Goal: Information Seeking & Learning: Learn about a topic

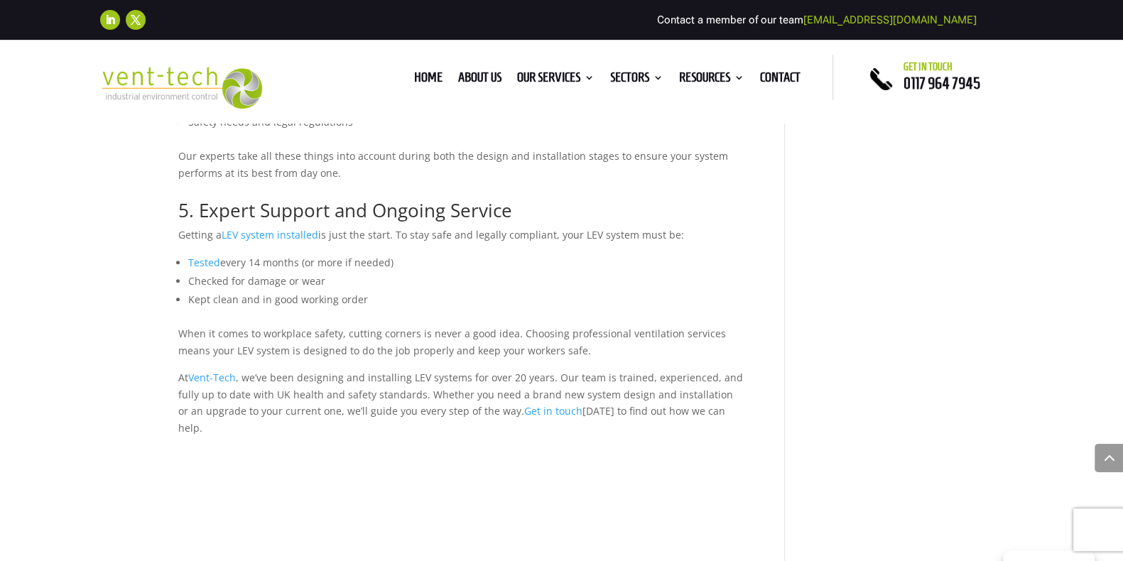
scroll to position [1467, 0]
click at [205, 255] on span "Tested" at bounding box center [204, 261] width 32 height 13
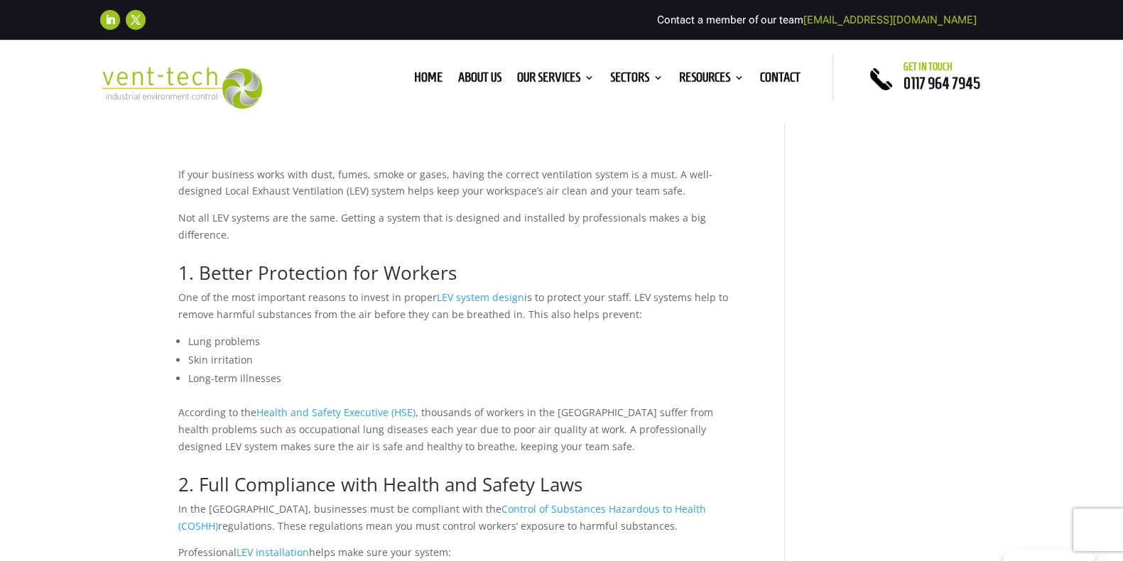
scroll to position [488, 0]
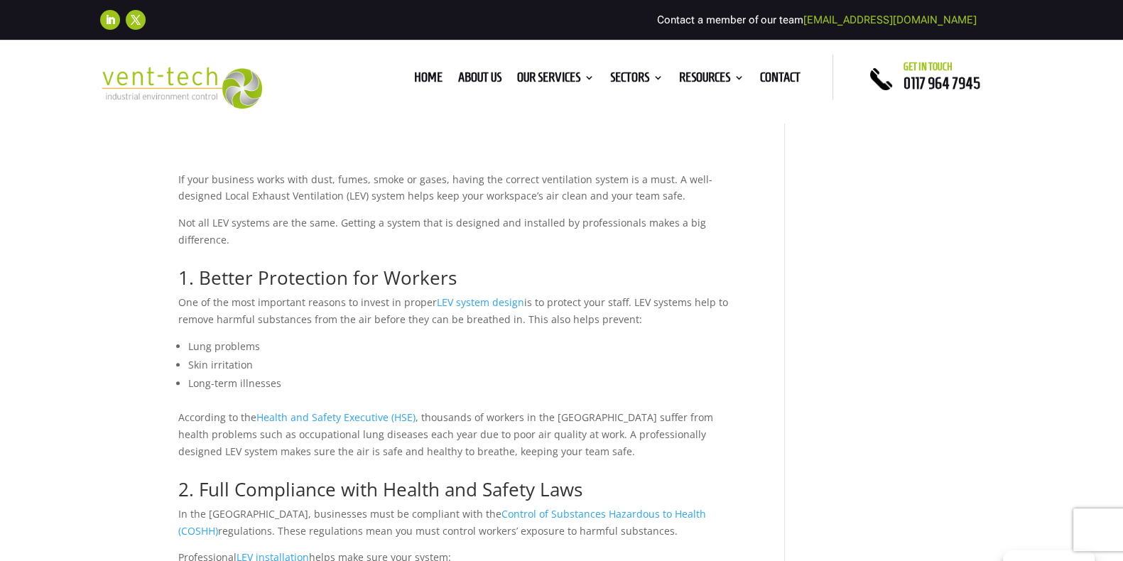
click at [469, 295] on span "LEV system design" at bounding box center [480, 301] width 87 height 13
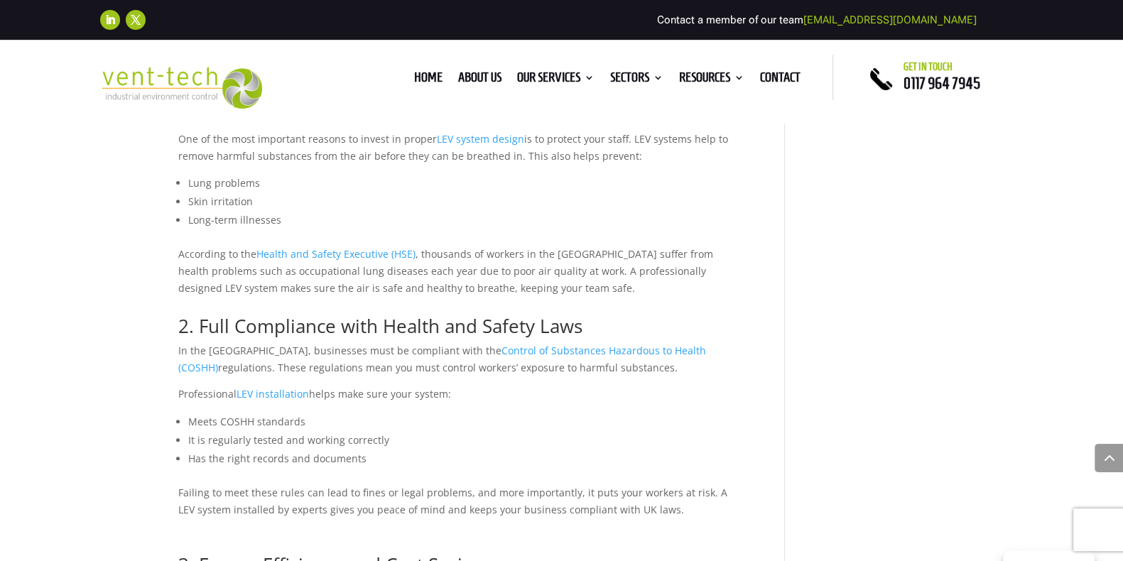
scroll to position [653, 0]
click at [260, 386] on link "LEV installation" at bounding box center [273, 392] width 72 height 13
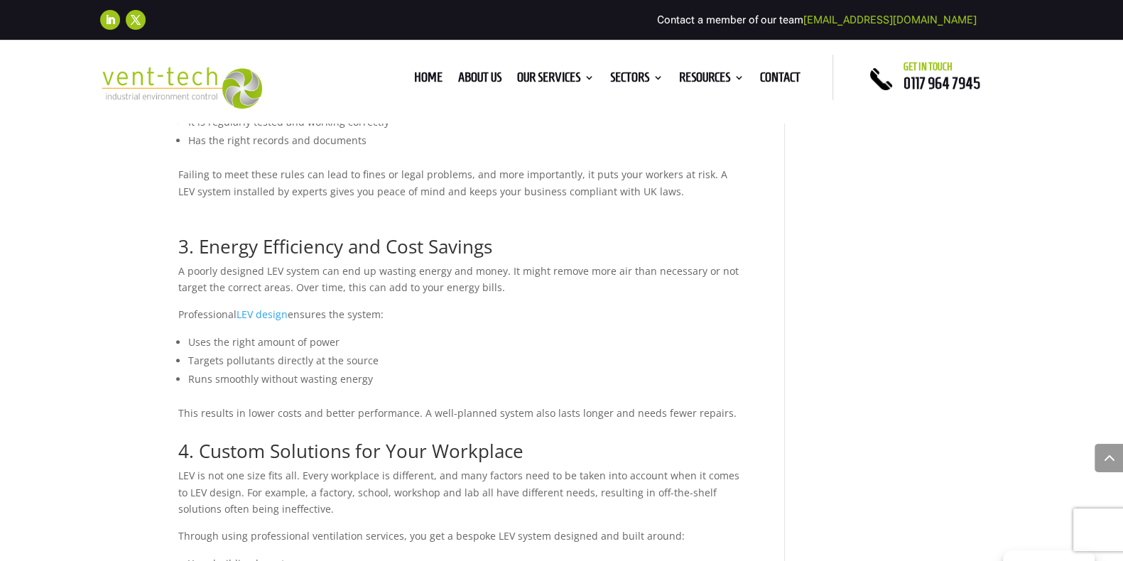
scroll to position [967, 0]
click at [263, 310] on span "LEV design" at bounding box center [262, 316] width 51 height 13
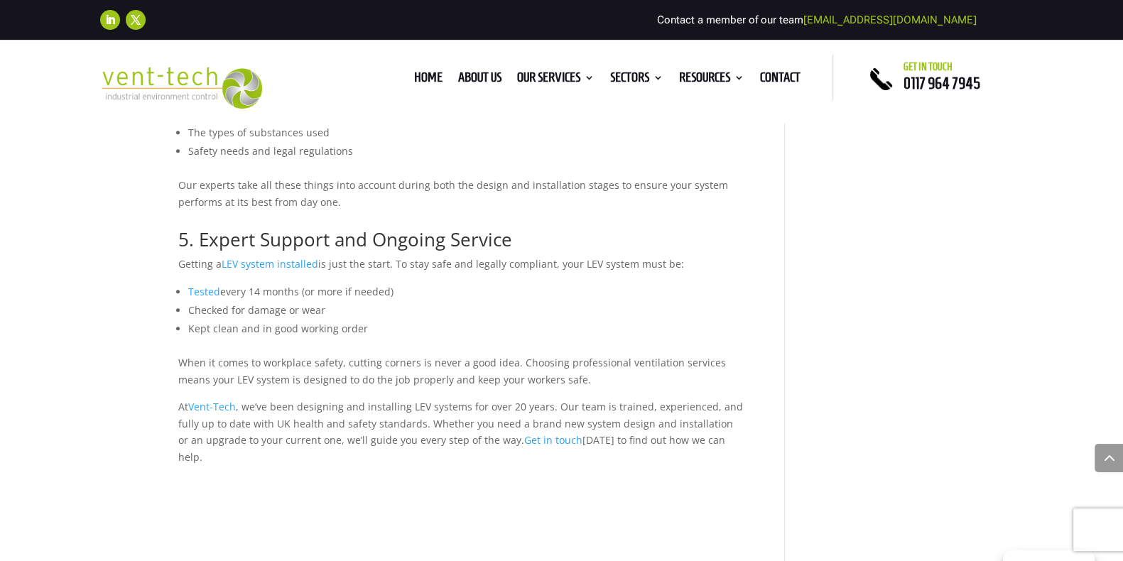
scroll to position [1438, 0]
click at [210, 285] on span "Tested" at bounding box center [204, 291] width 32 height 13
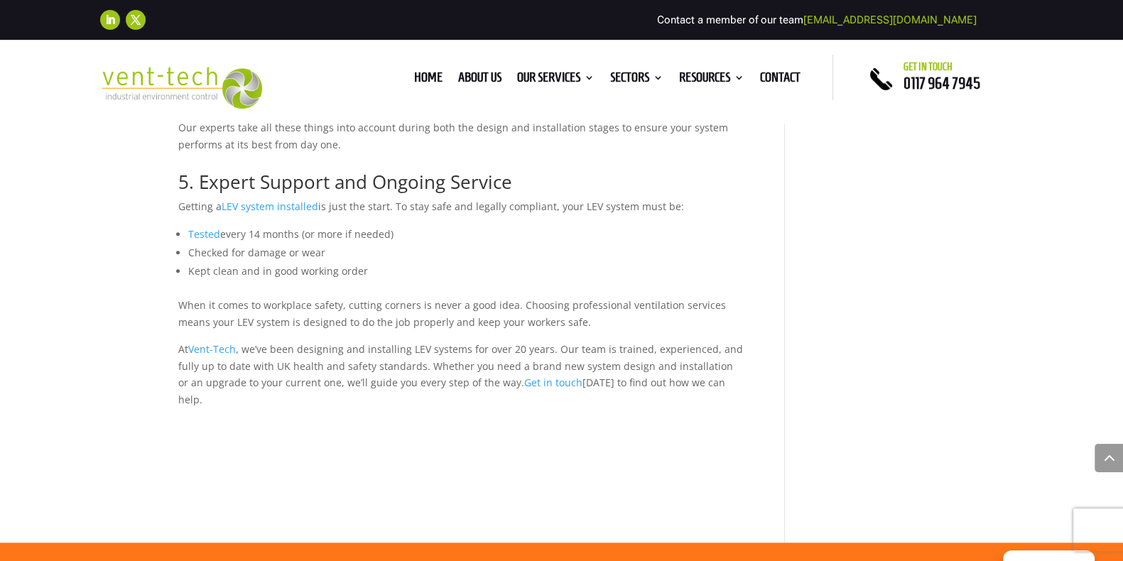
scroll to position [1467, 0]
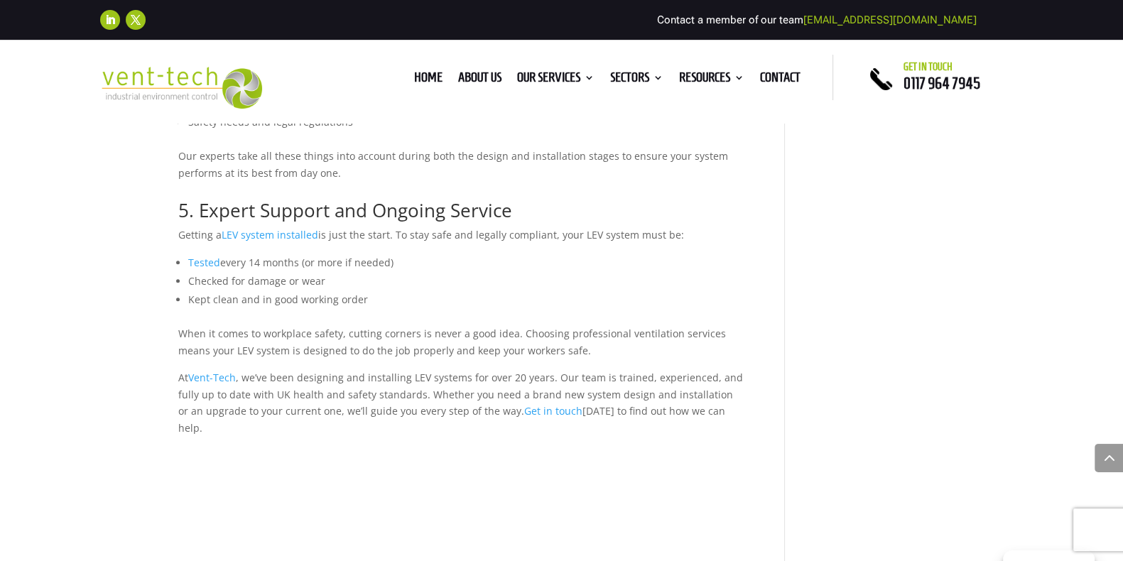
click at [276, 228] on span "LEV system installed" at bounding box center [270, 234] width 97 height 13
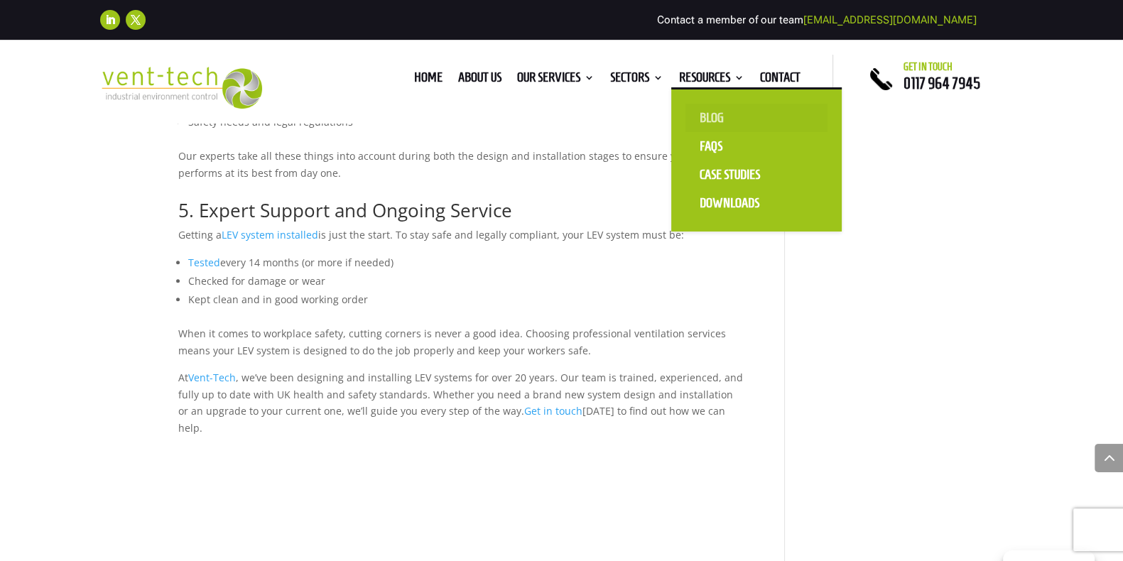
click at [712, 112] on link "Blog" at bounding box center [756, 118] width 142 height 28
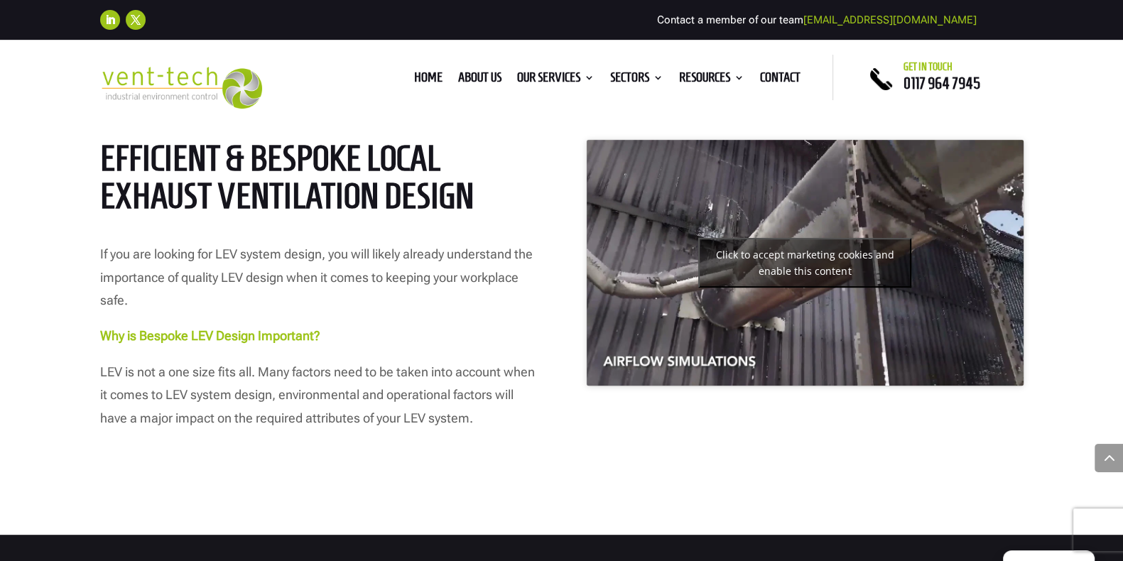
scroll to position [669, 0]
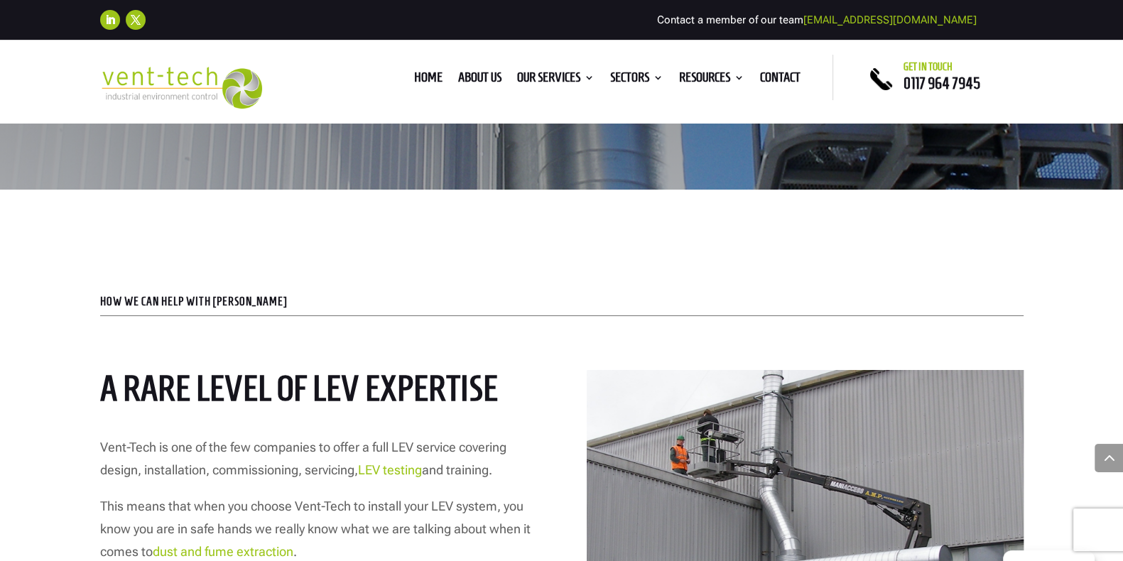
scroll to position [676, 0]
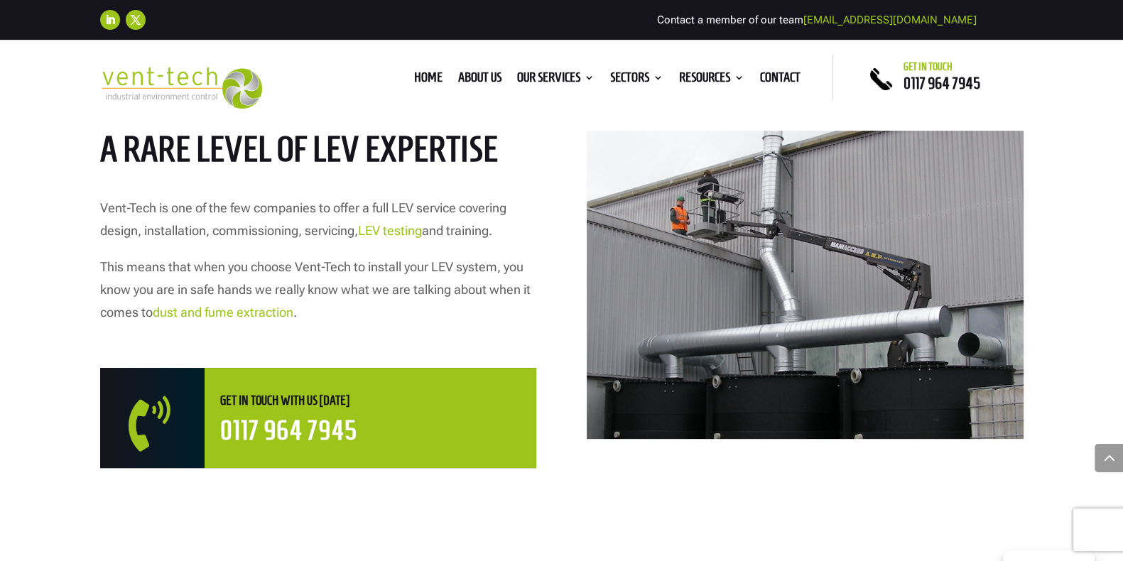
click at [394, 228] on link "LEV testing" at bounding box center [390, 230] width 64 height 15
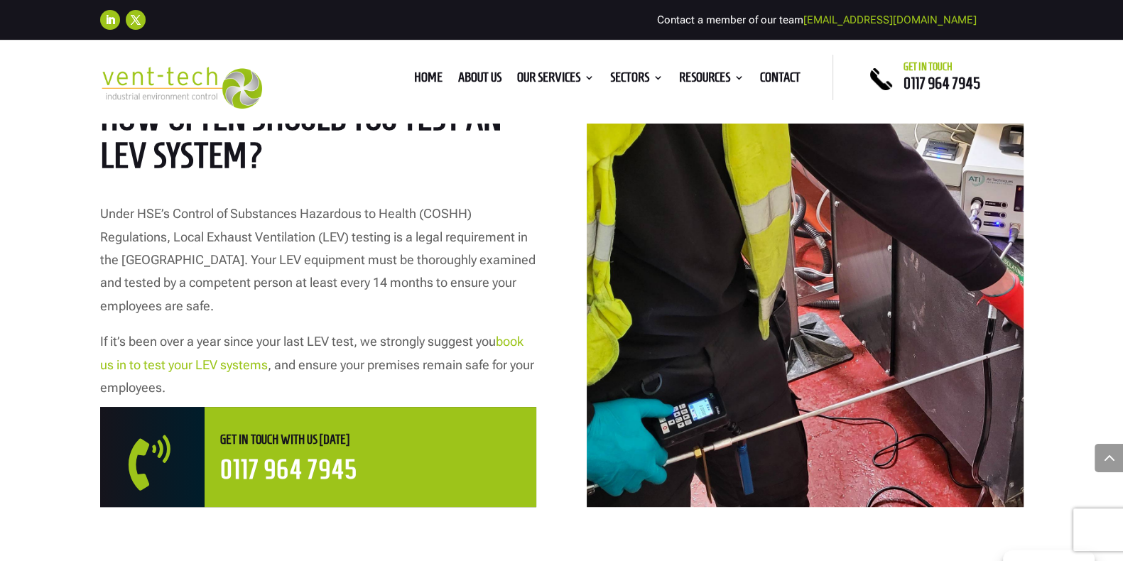
scroll to position [708, 0]
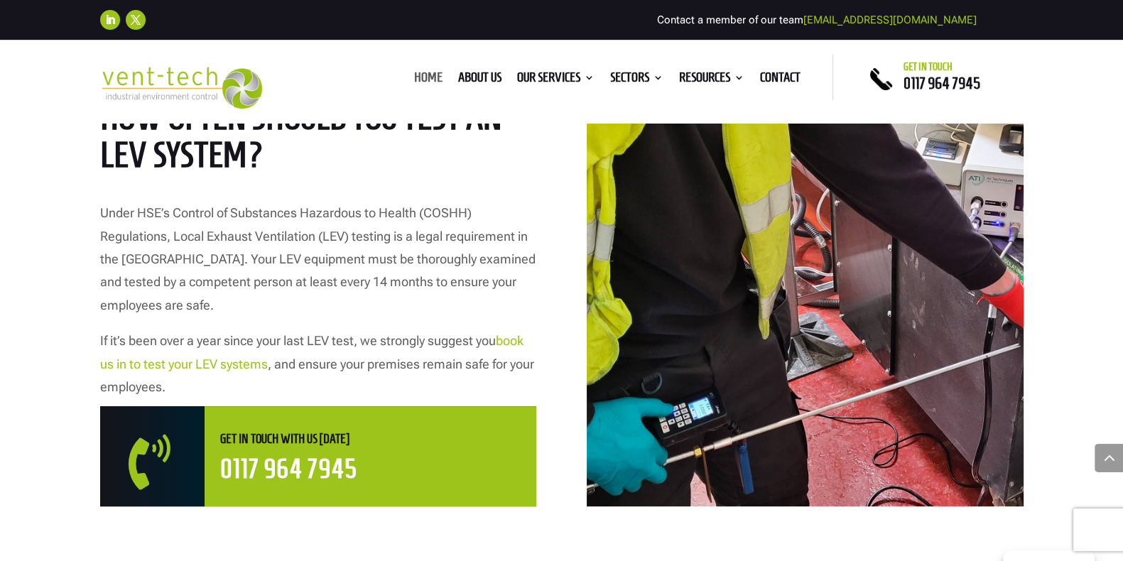
click at [414, 81] on link "Home" at bounding box center [428, 80] width 28 height 16
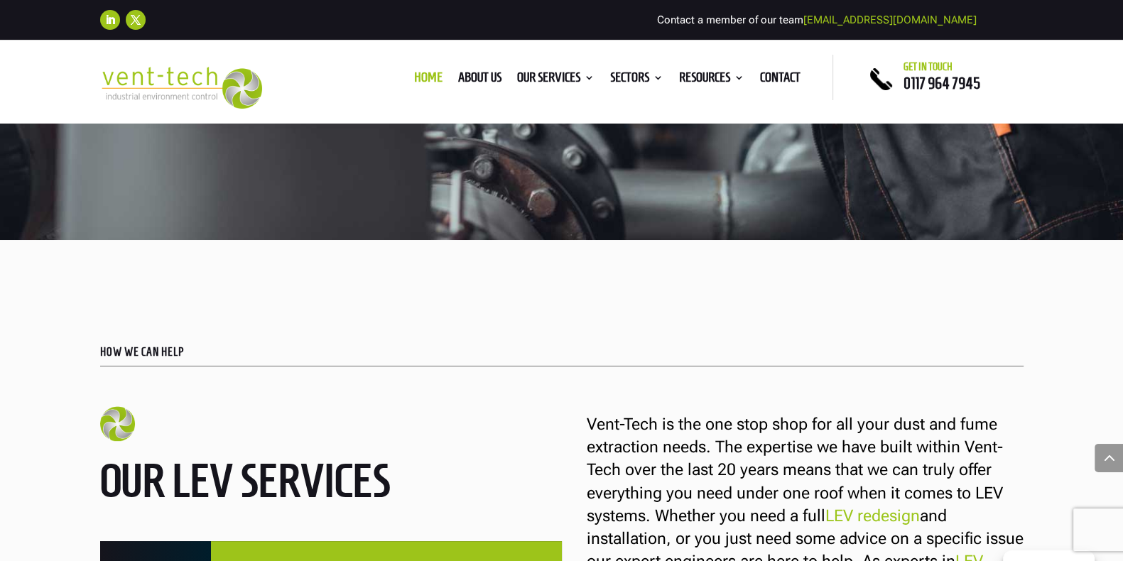
scroll to position [793, 0]
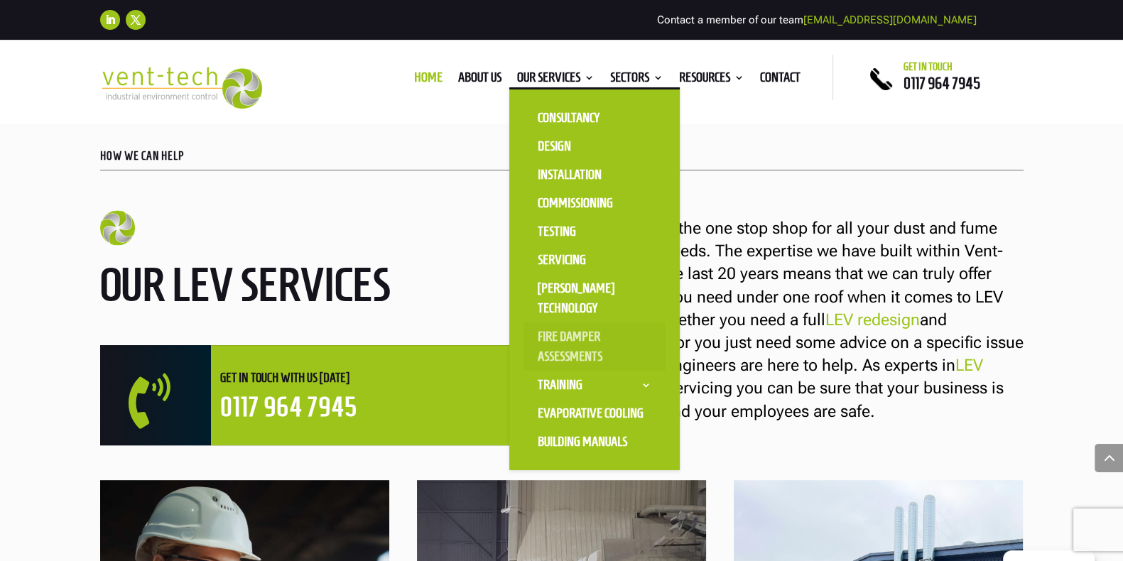
click at [568, 349] on link "Fire Damper Assessments" at bounding box center [594, 346] width 142 height 48
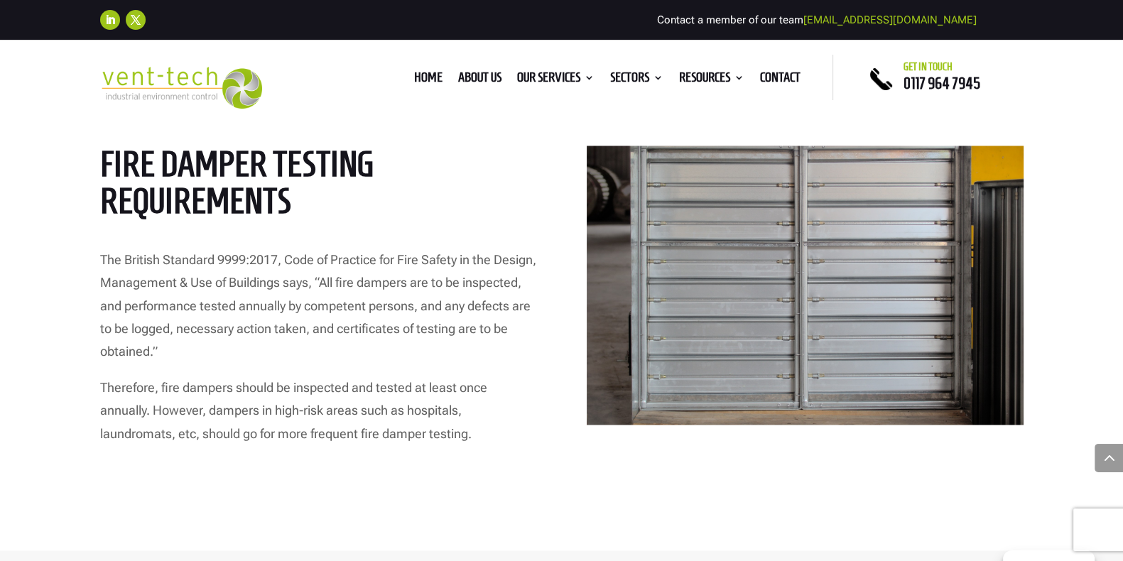
scroll to position [2610, 0]
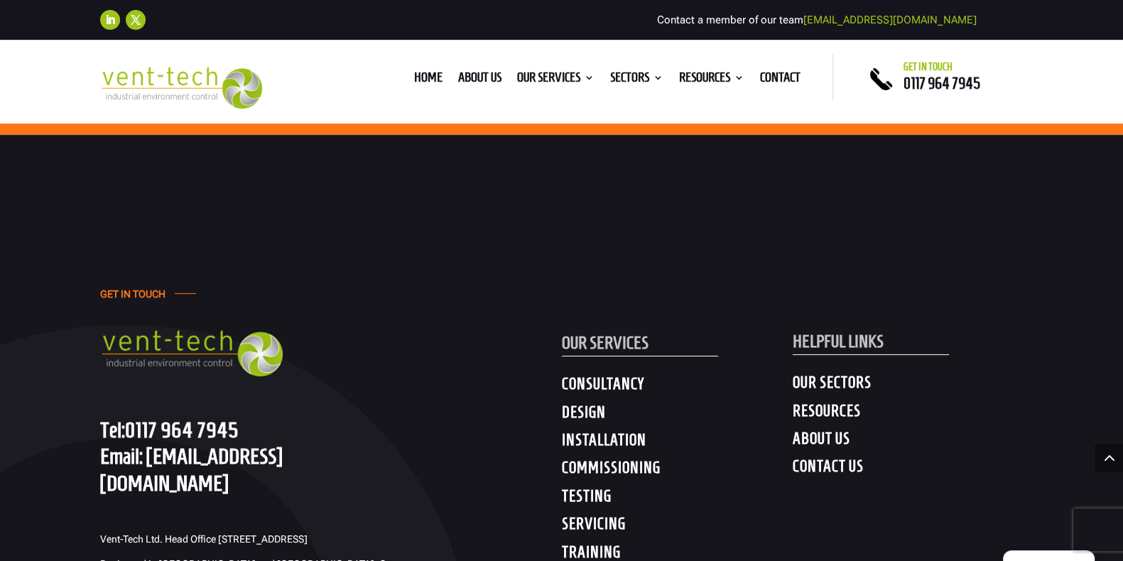
click at [568, 349] on div "GET IN TOUCH Tel: [PHONE_NUMBER] Email: [EMAIL_ADDRESS][DOMAIN_NAME] Vent-Tech …" at bounding box center [561, 469] width 1123 height 669
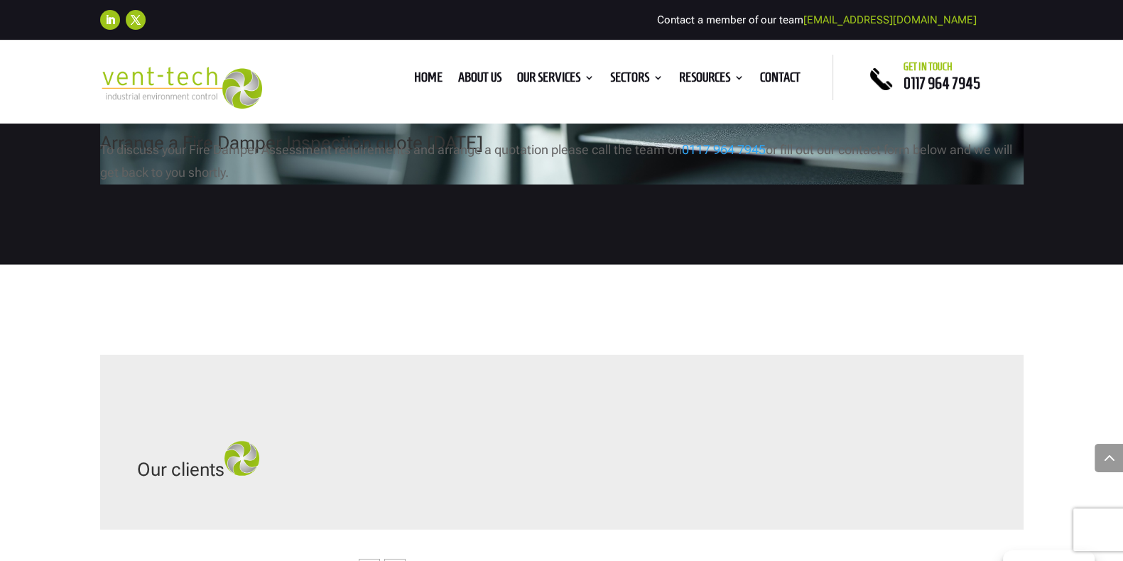
scroll to position [4763, 0]
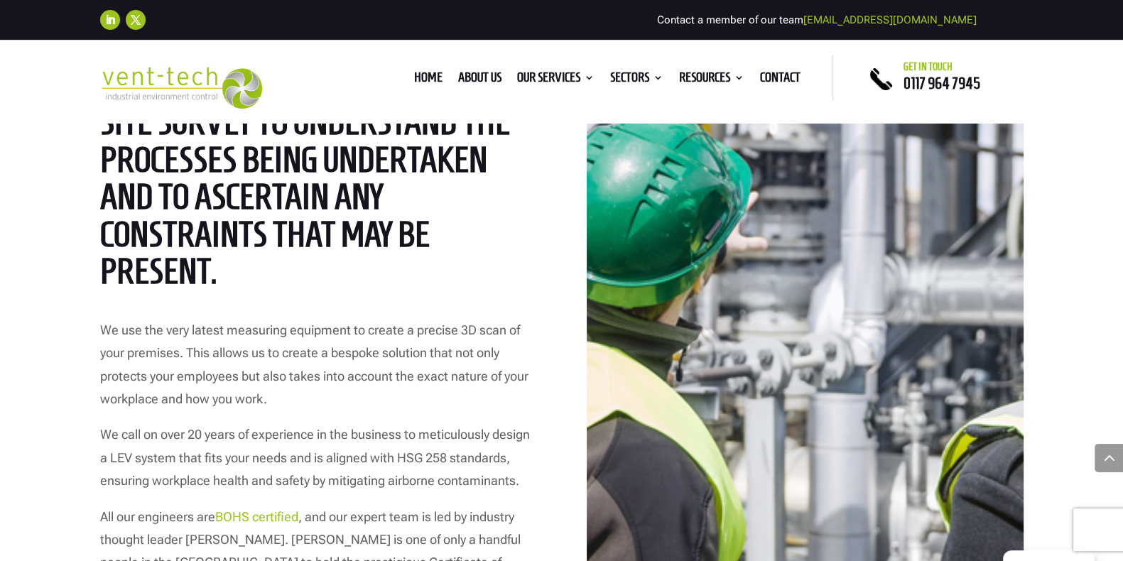
scroll to position [2079, 0]
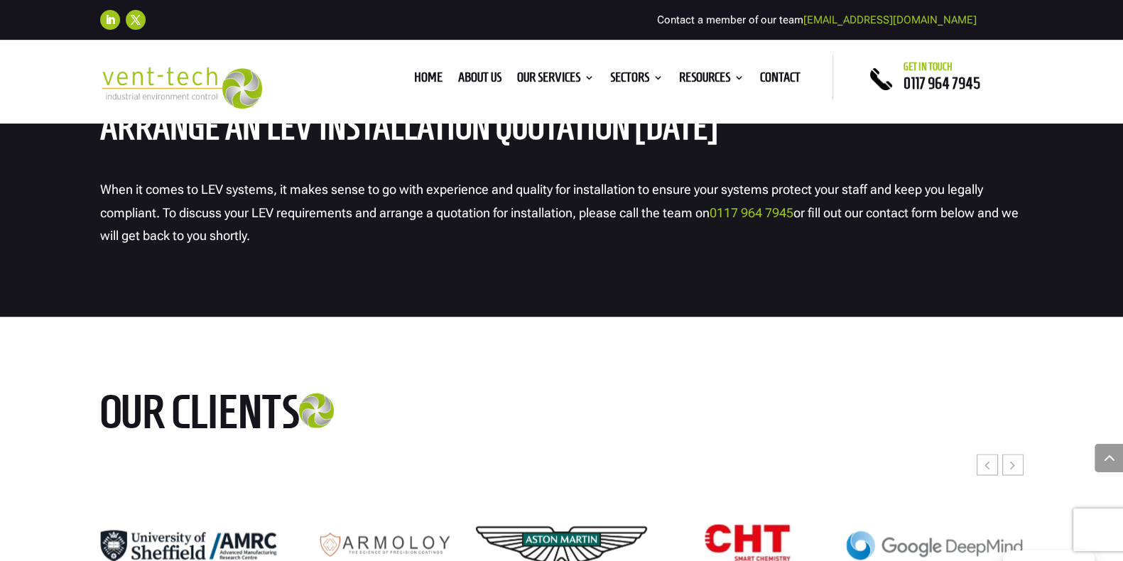
scroll to position [2919, 0]
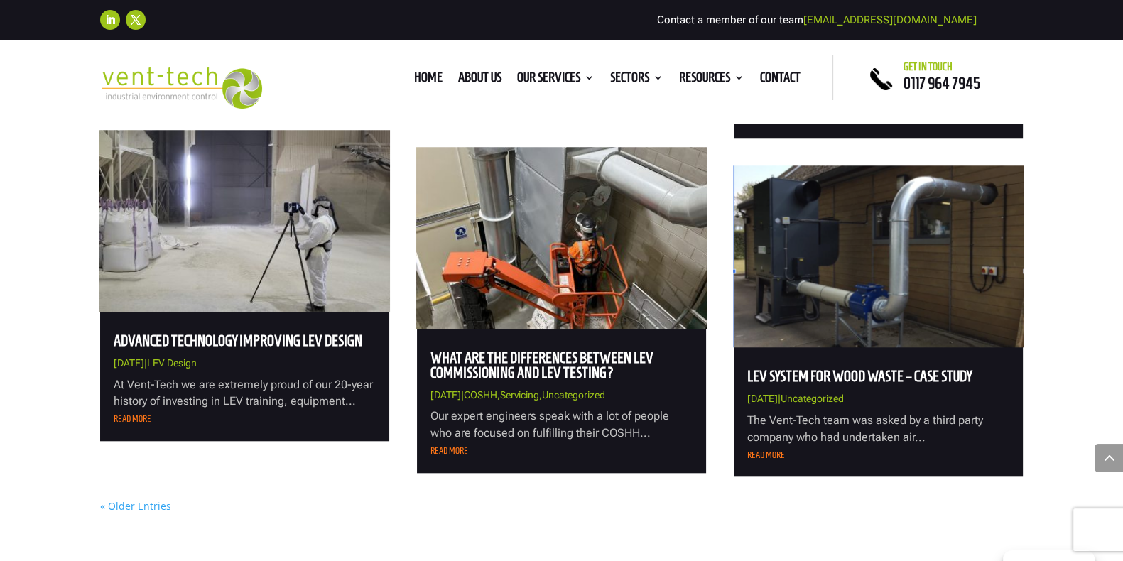
scroll to position [1602, 0]
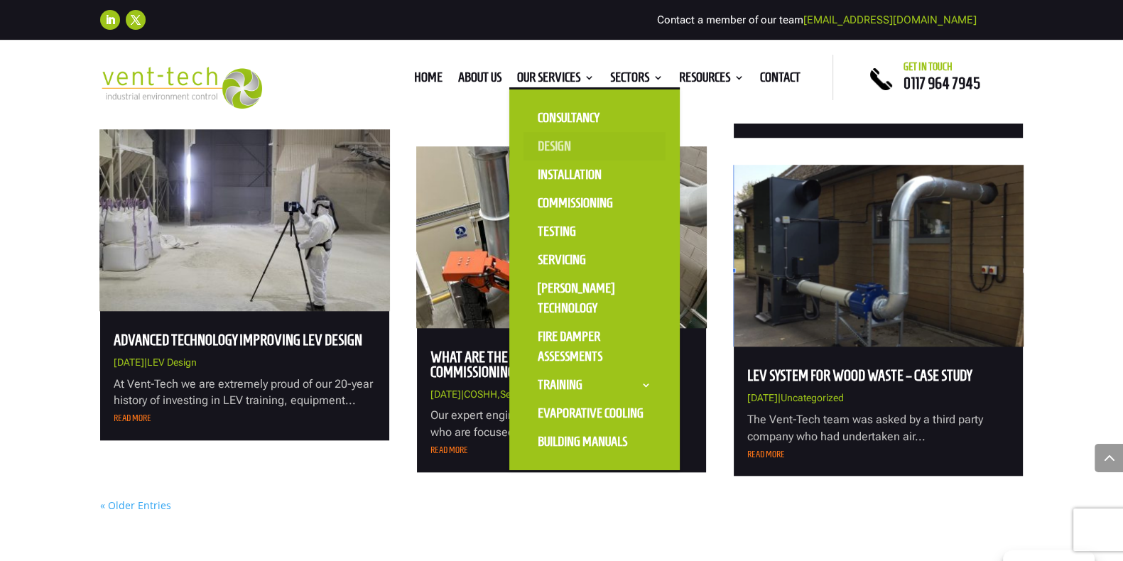
click at [560, 143] on link "Design" at bounding box center [594, 146] width 142 height 28
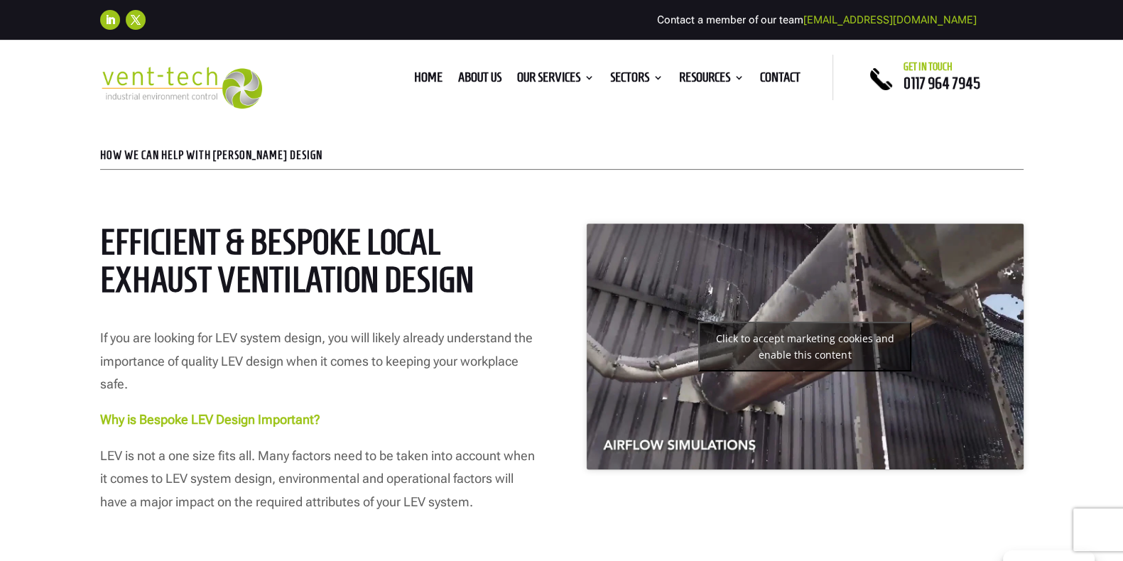
scroll to position [587, 0]
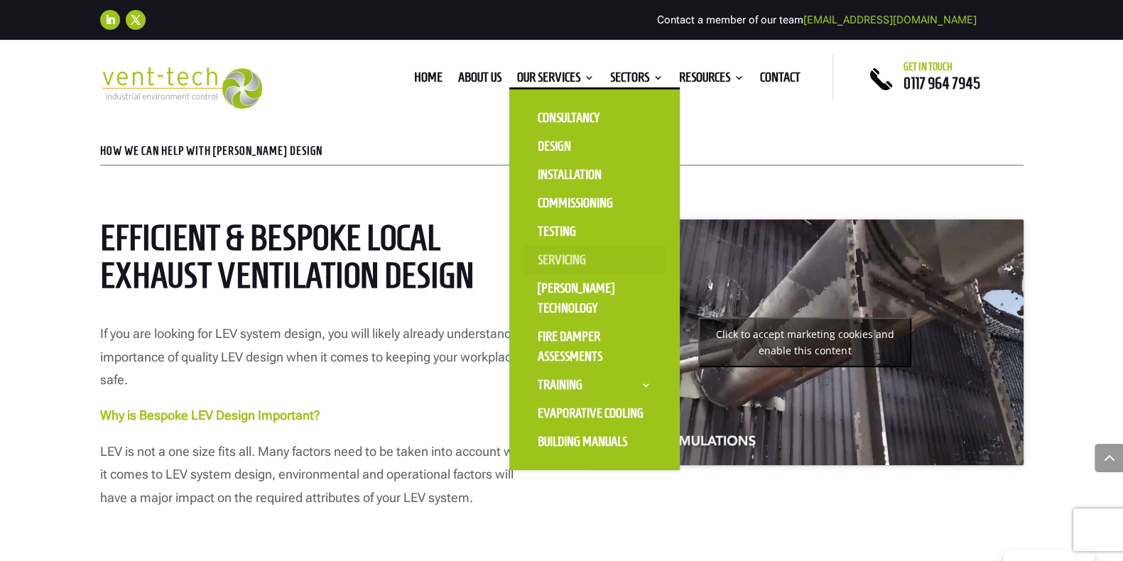
click at [548, 259] on link "Servicing" at bounding box center [594, 260] width 142 height 28
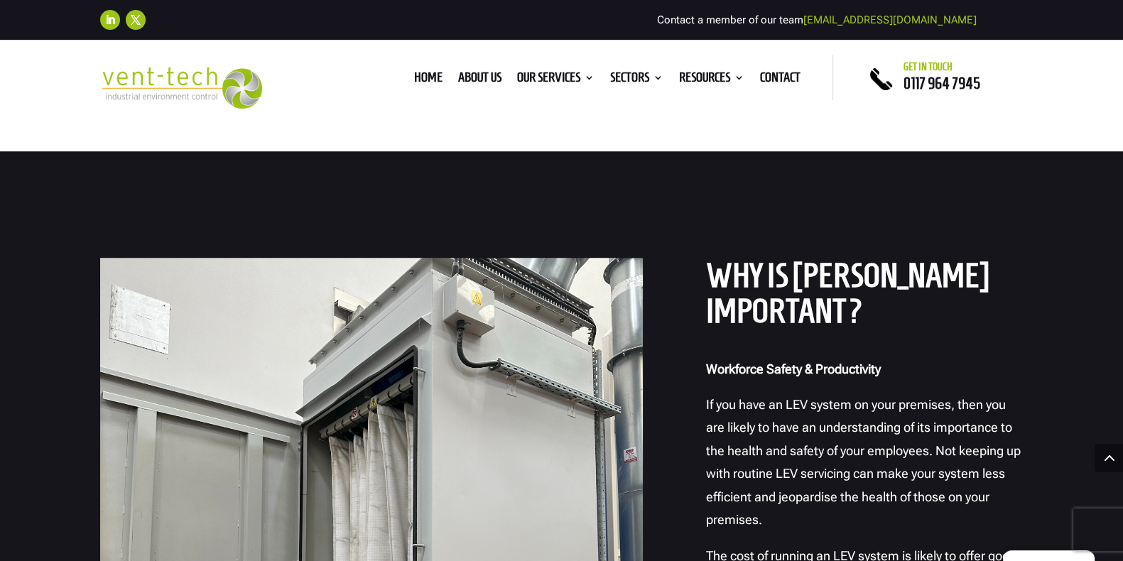
scroll to position [1202, 0]
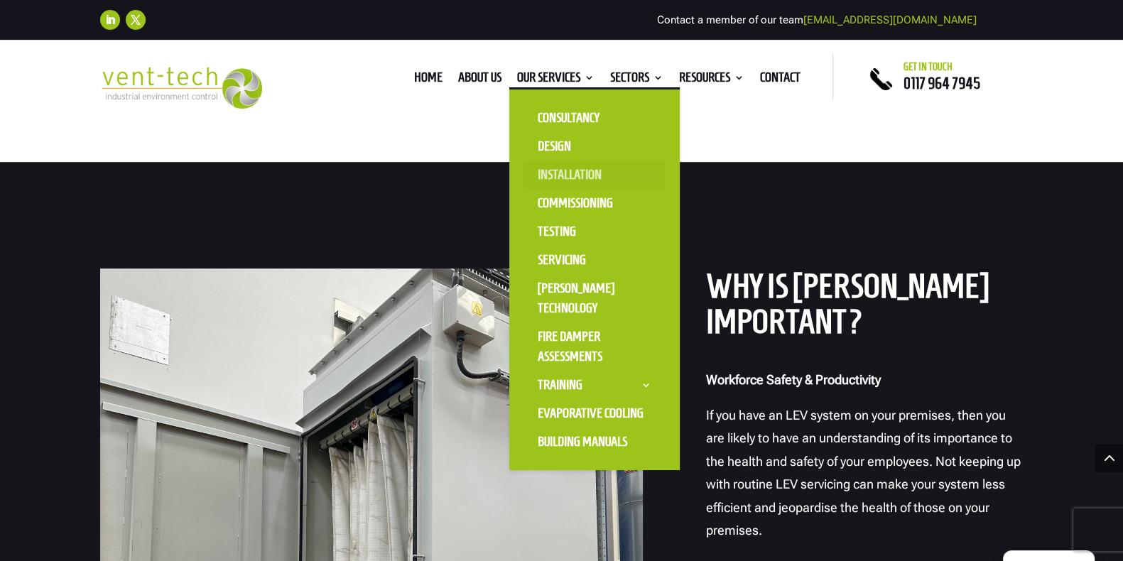
click at [555, 180] on link "Installation" at bounding box center [594, 175] width 142 height 28
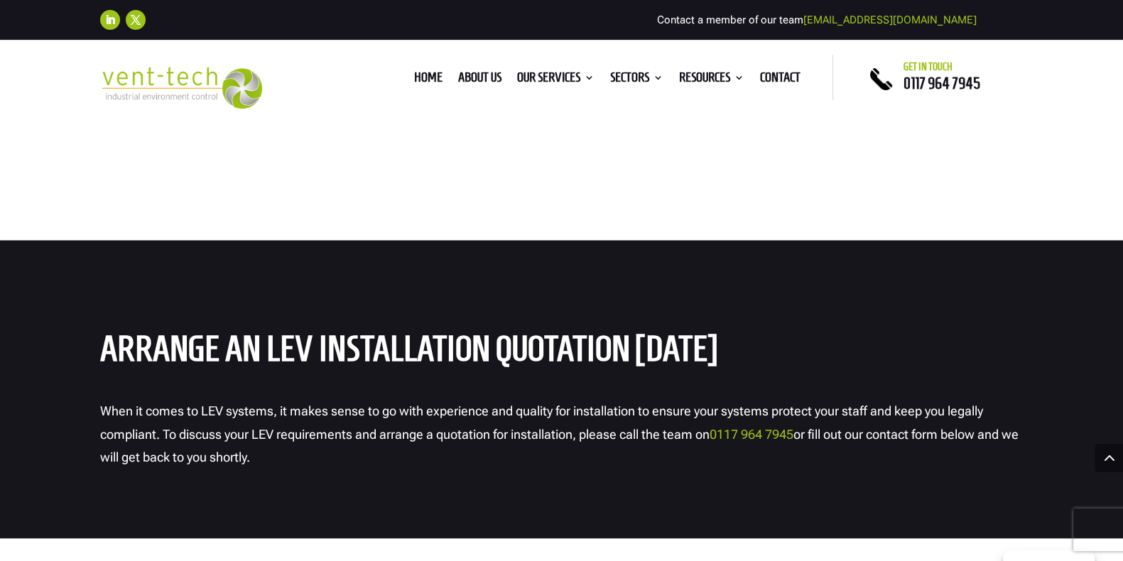
scroll to position [2698, 0]
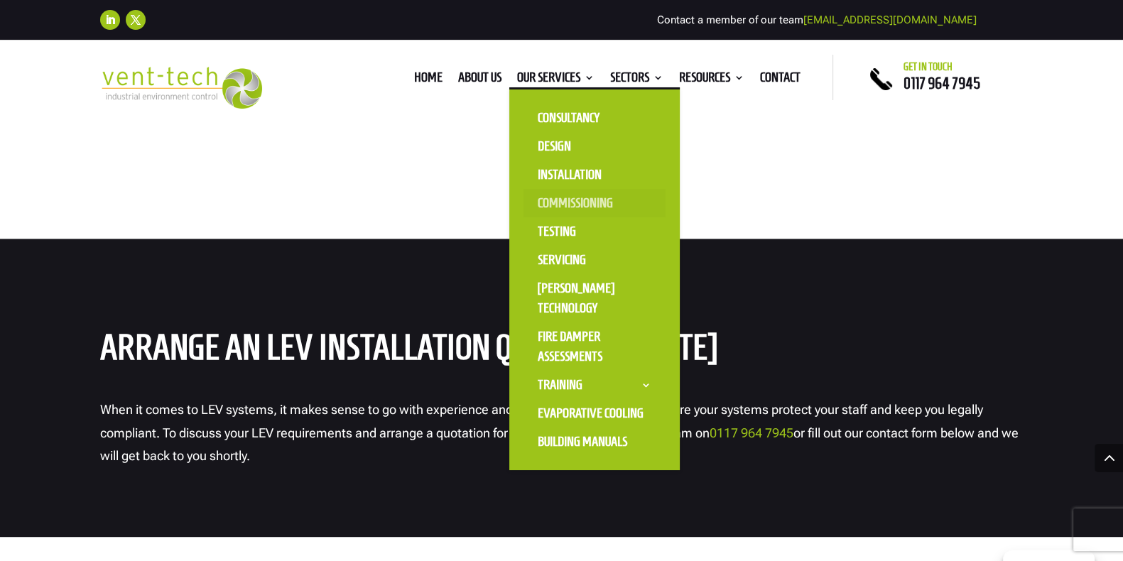
click at [565, 203] on link "Commissioning" at bounding box center [594, 203] width 142 height 28
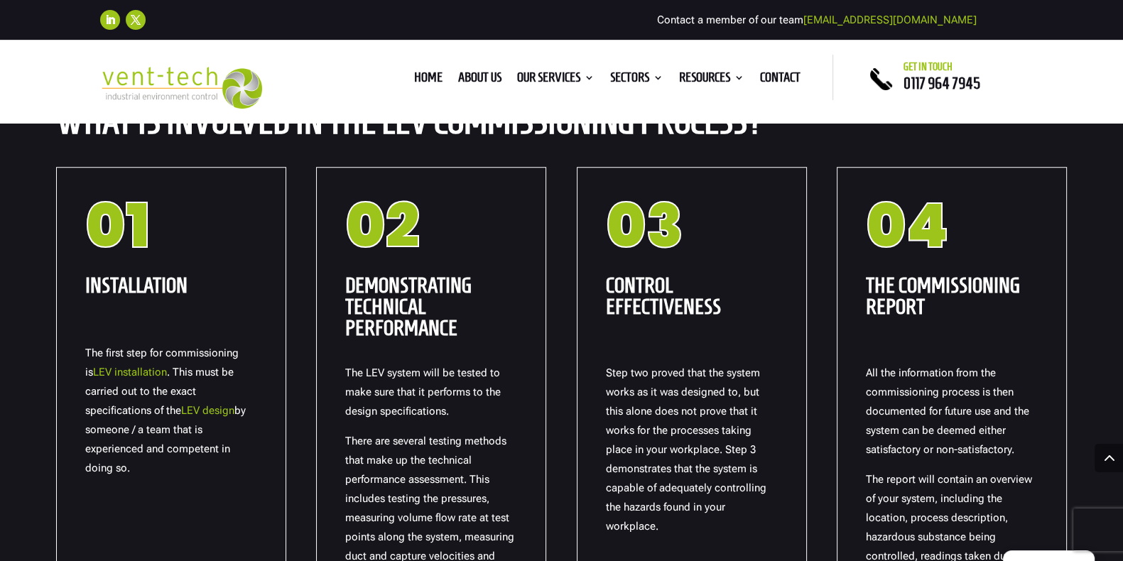
scroll to position [1491, 0]
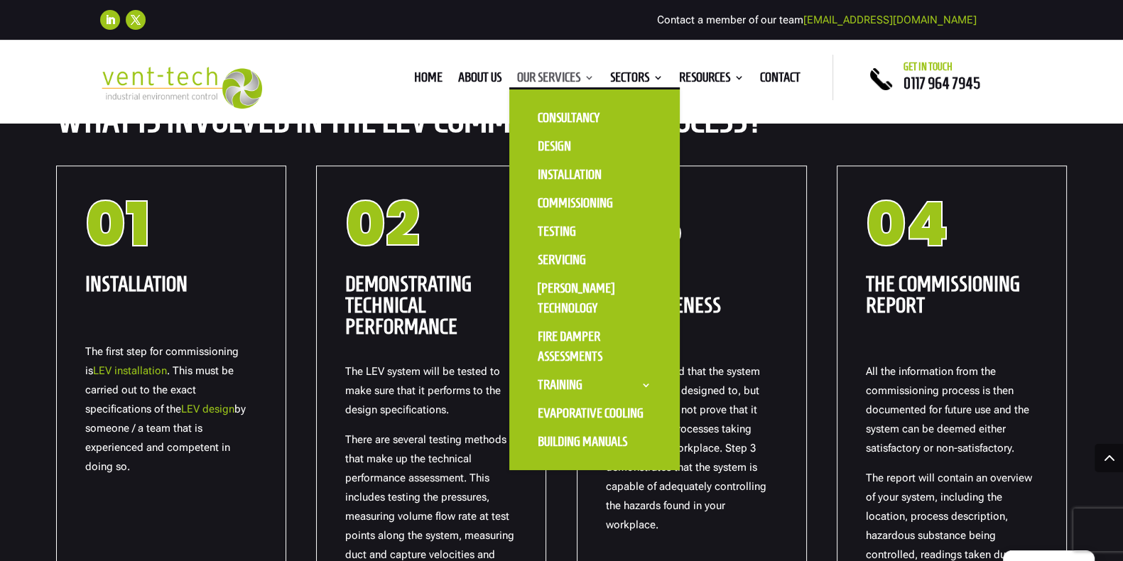
click at [568, 72] on link "Our Services" at bounding box center [555, 80] width 77 height 16
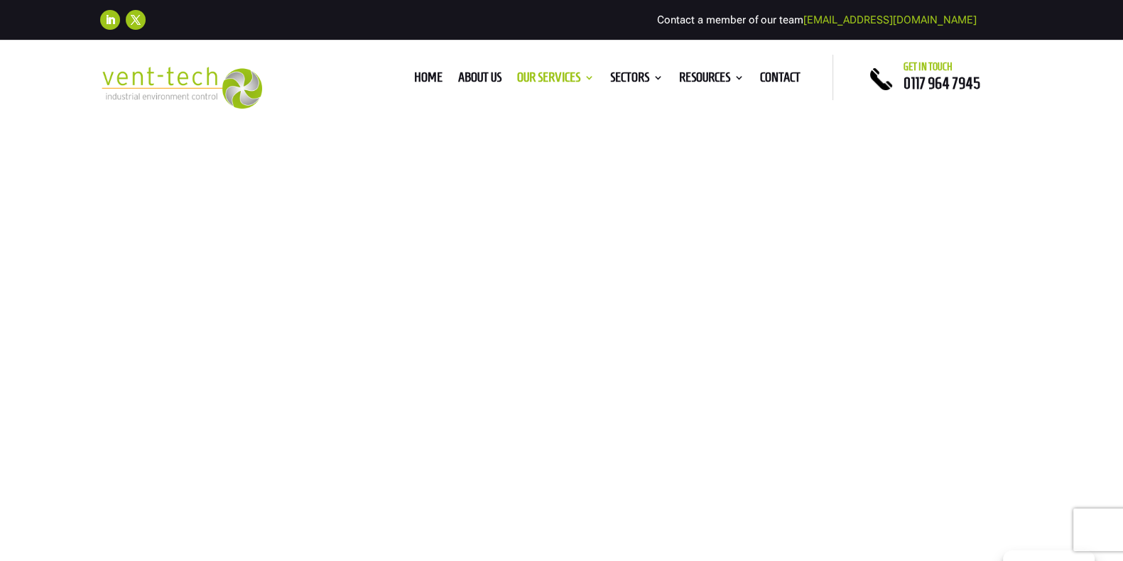
click at [552, 226] on div "Our Services Book a site survey" at bounding box center [561, 374] width 1123 height 506
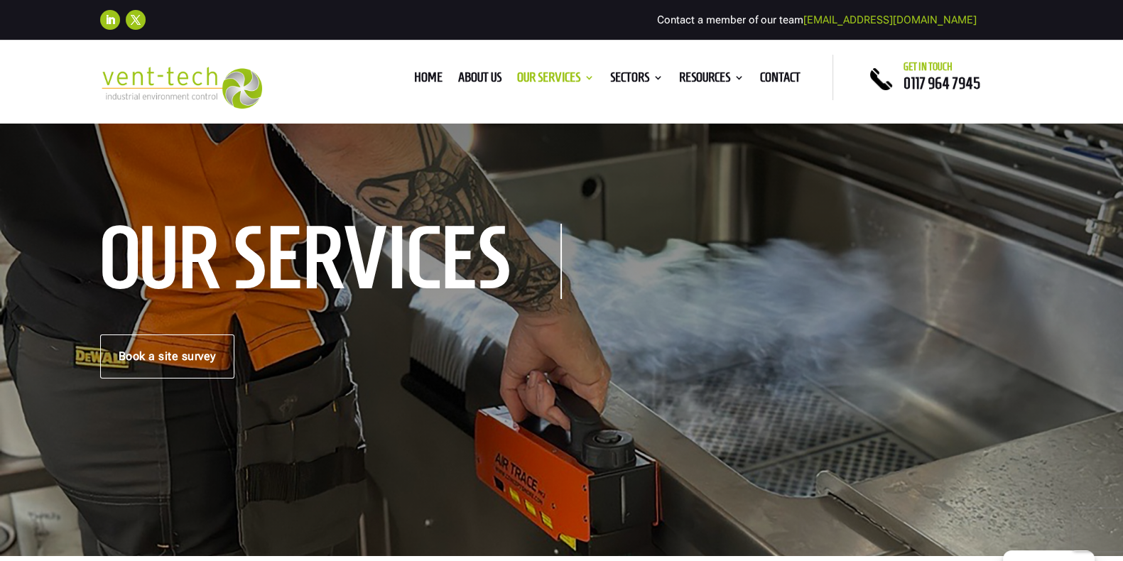
scroll to position [65, 0]
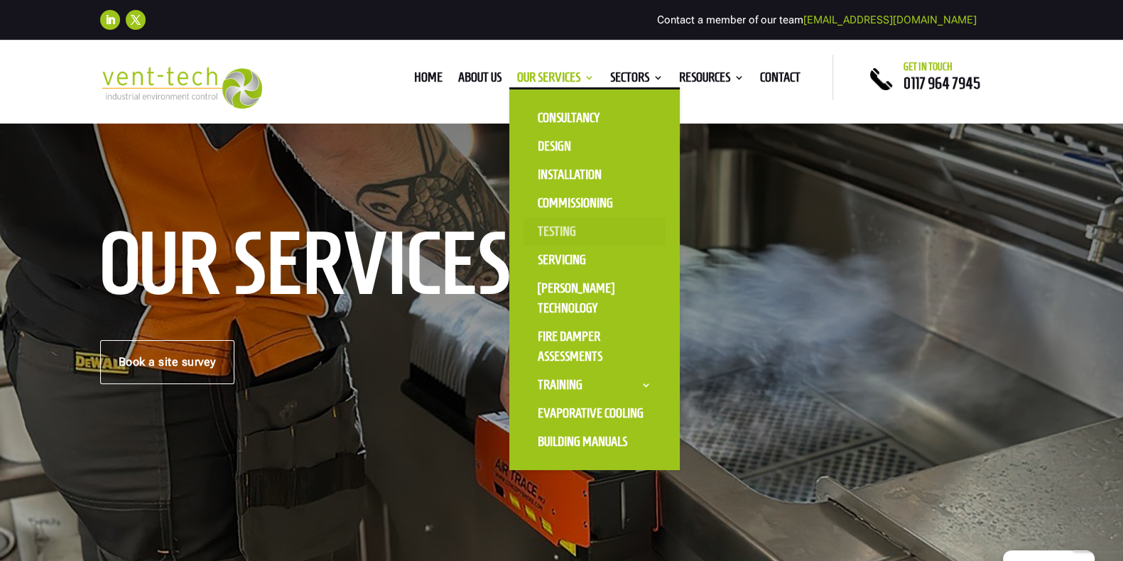
click at [534, 227] on link "Testing" at bounding box center [594, 231] width 142 height 28
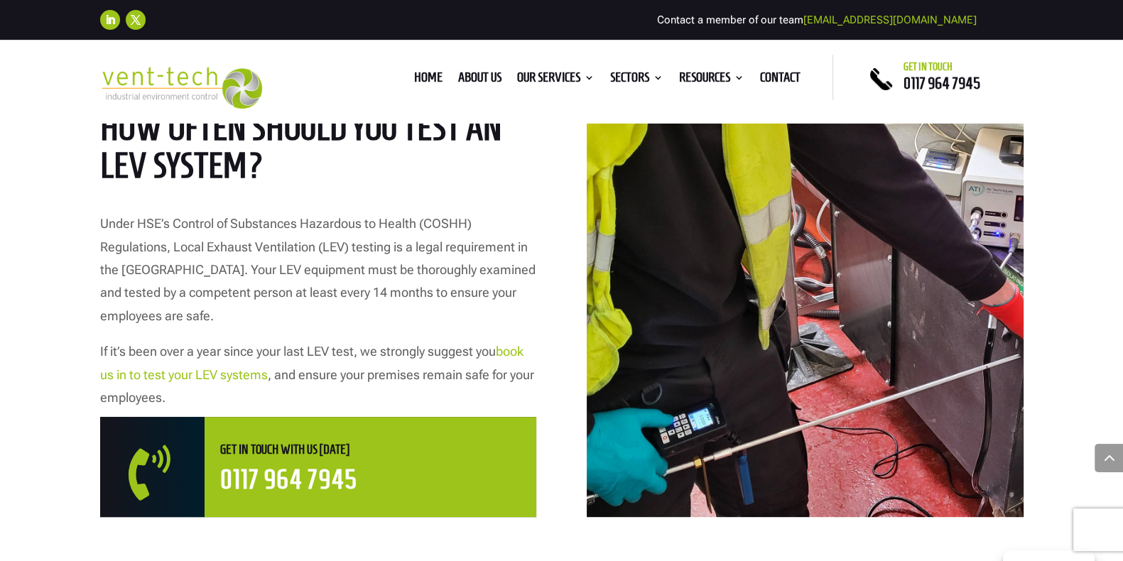
scroll to position [710, 0]
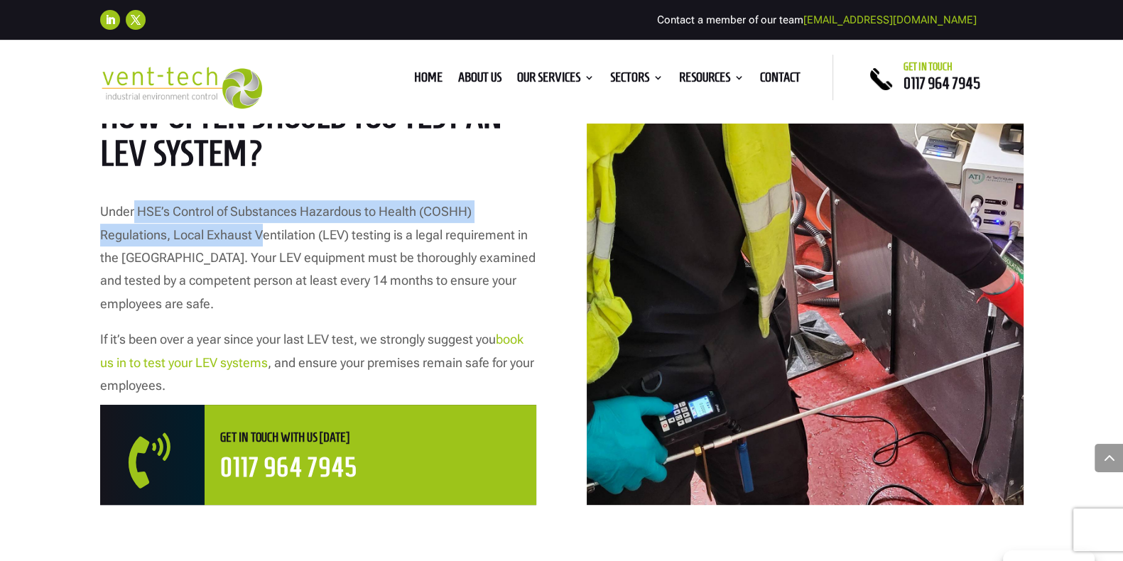
drag, startPoint x: 132, startPoint y: 211, endPoint x: 261, endPoint y: 236, distance: 130.9
click at [261, 236] on p "Under HSE’s Control of Substances Hazardous to Health (COSHH) Regulations, Loca…" at bounding box center [318, 264] width 436 height 128
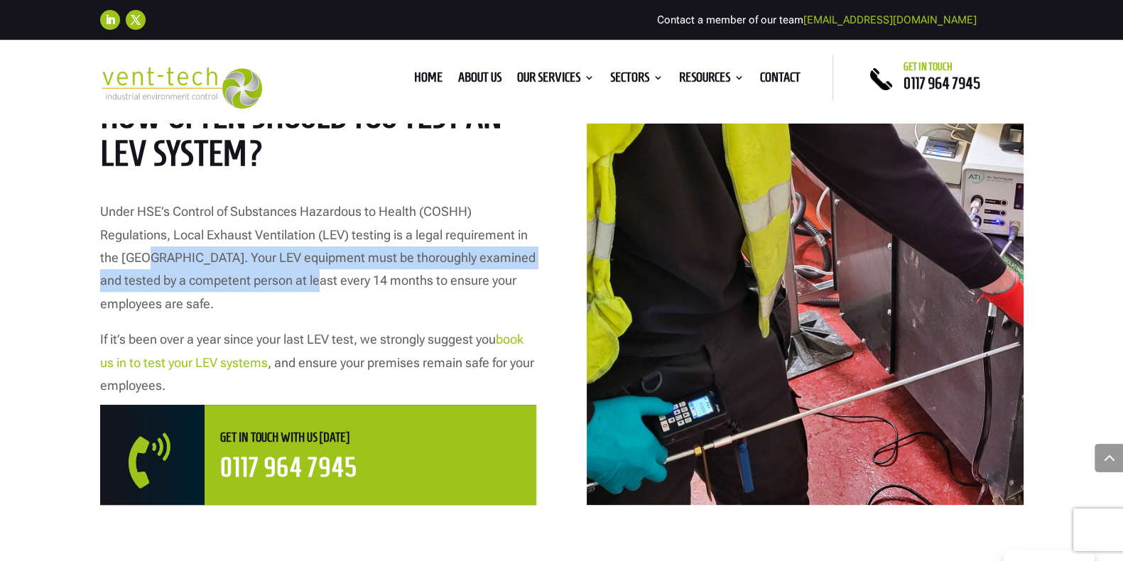
drag, startPoint x: 146, startPoint y: 255, endPoint x: 322, endPoint y: 286, distance: 178.8
click at [322, 286] on p "Under HSE’s Control of Substances Hazardous to Health (COSHH) Regulations, Loca…" at bounding box center [318, 264] width 436 height 128
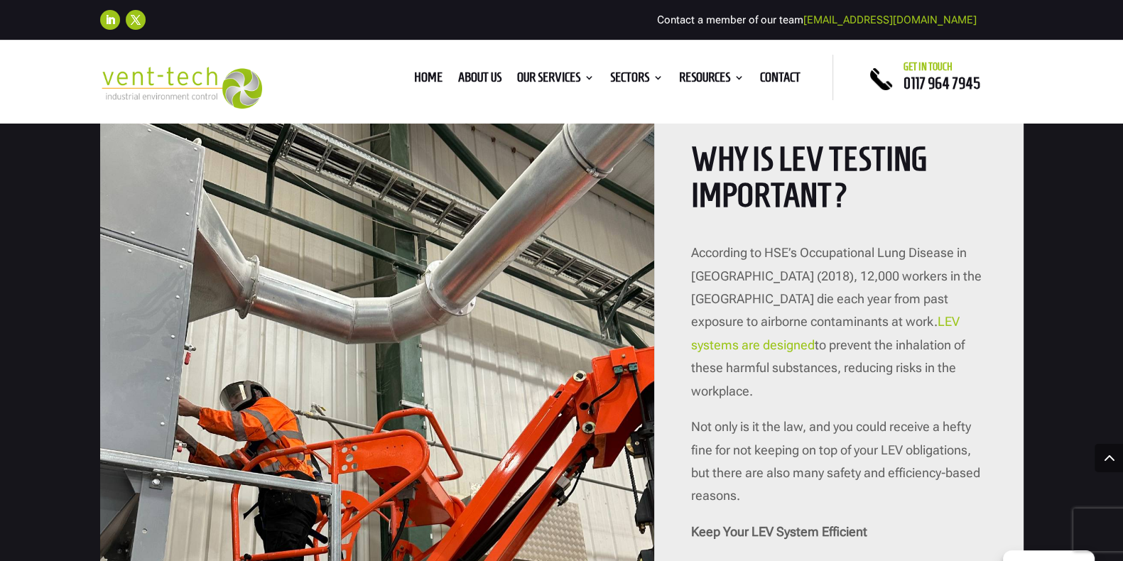
scroll to position [1361, 0]
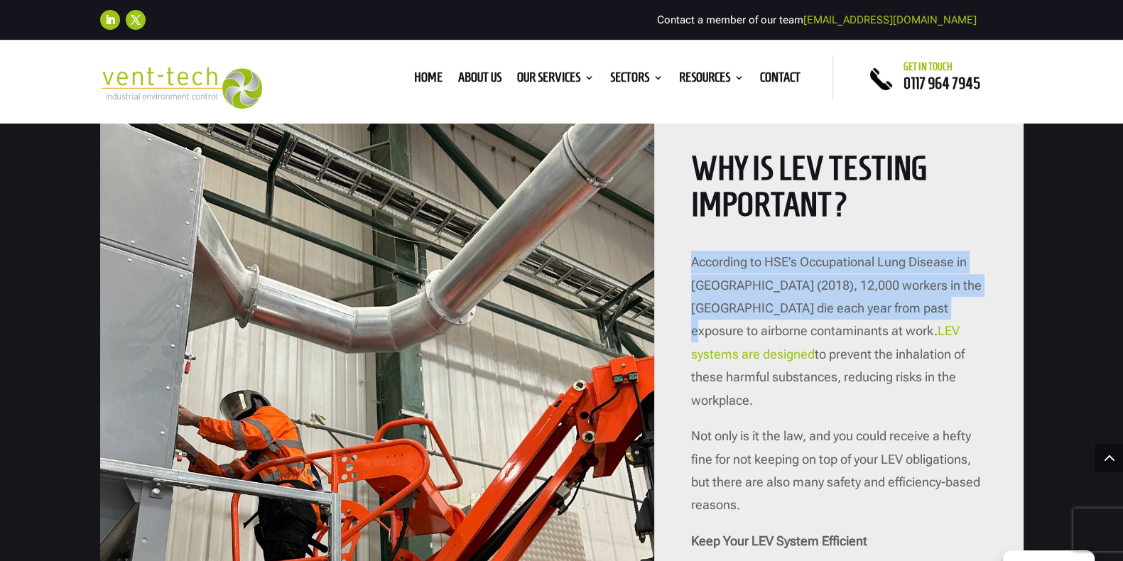
drag, startPoint x: 690, startPoint y: 261, endPoint x: 956, endPoint y: 303, distance: 269.7
click at [956, 303] on p "According to HSE’s Occupational Lung Disease in [GEOGRAPHIC_DATA] (2018), 12,00…" at bounding box center [838, 338] width 295 height 174
copy p "According to HSE’s Occupational Lung Disease in [GEOGRAPHIC_DATA] (2018), 12,00…"
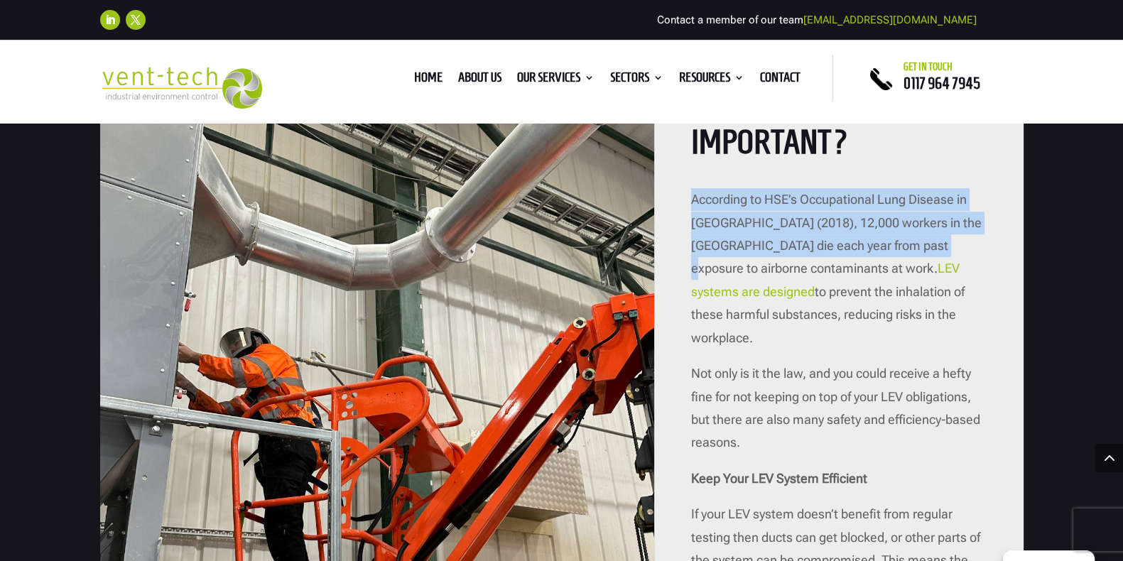
drag, startPoint x: 818, startPoint y: 264, endPoint x: 899, endPoint y: 311, distance: 93.0
click at [899, 311] on p "According to HSE’s Occupational Lung Disease in [GEOGRAPHIC_DATA] (2018), 12,00…" at bounding box center [838, 275] width 295 height 174
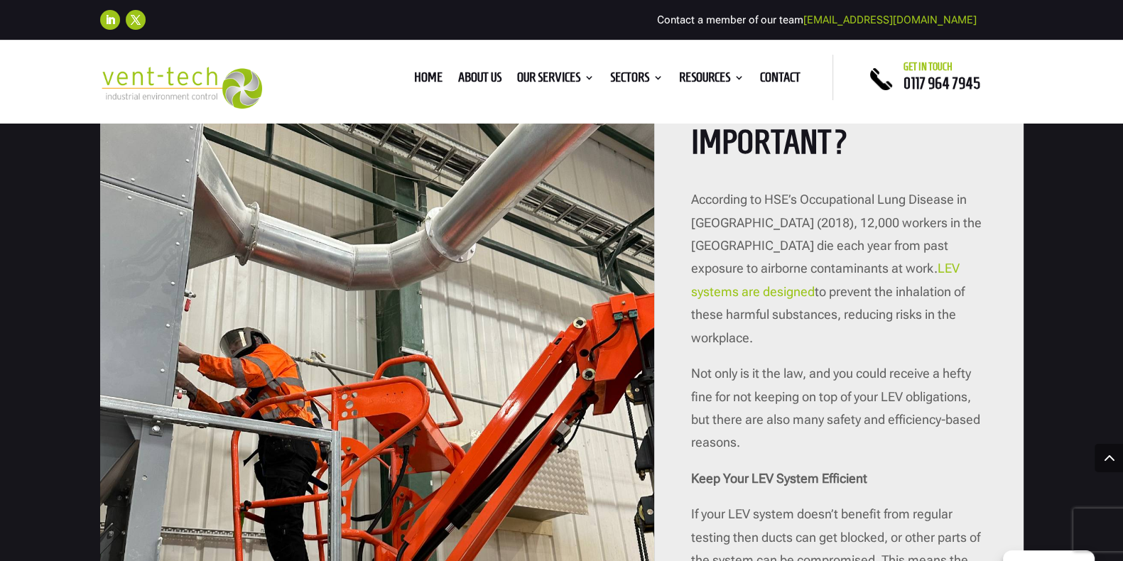
click at [899, 311] on p "According to HSE’s Occupational Lung Disease in [GEOGRAPHIC_DATA] (2018), 12,00…" at bounding box center [838, 275] width 295 height 174
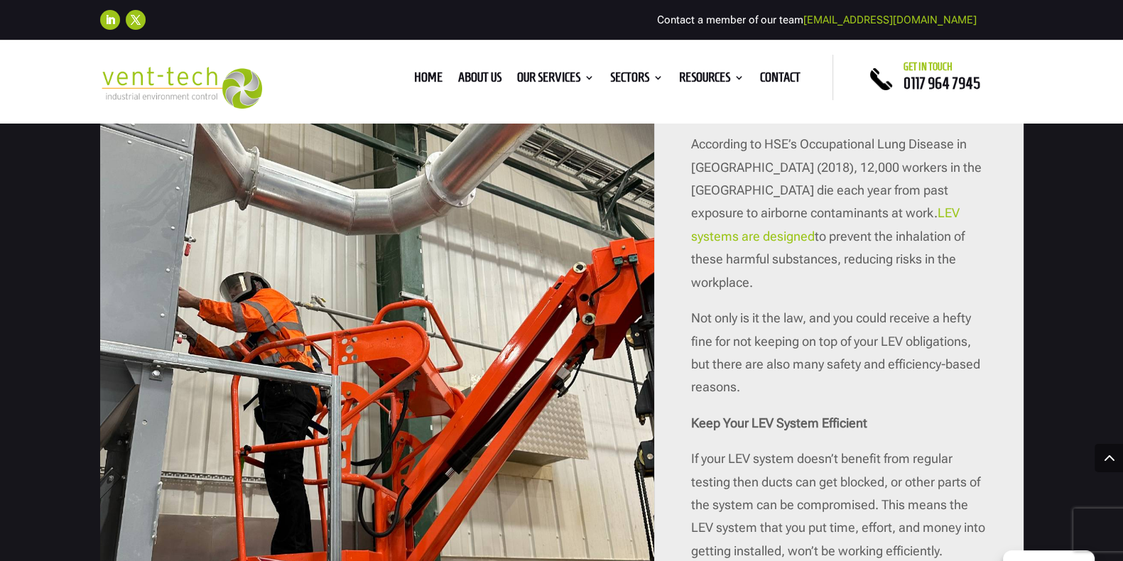
scroll to position [1477, 0]
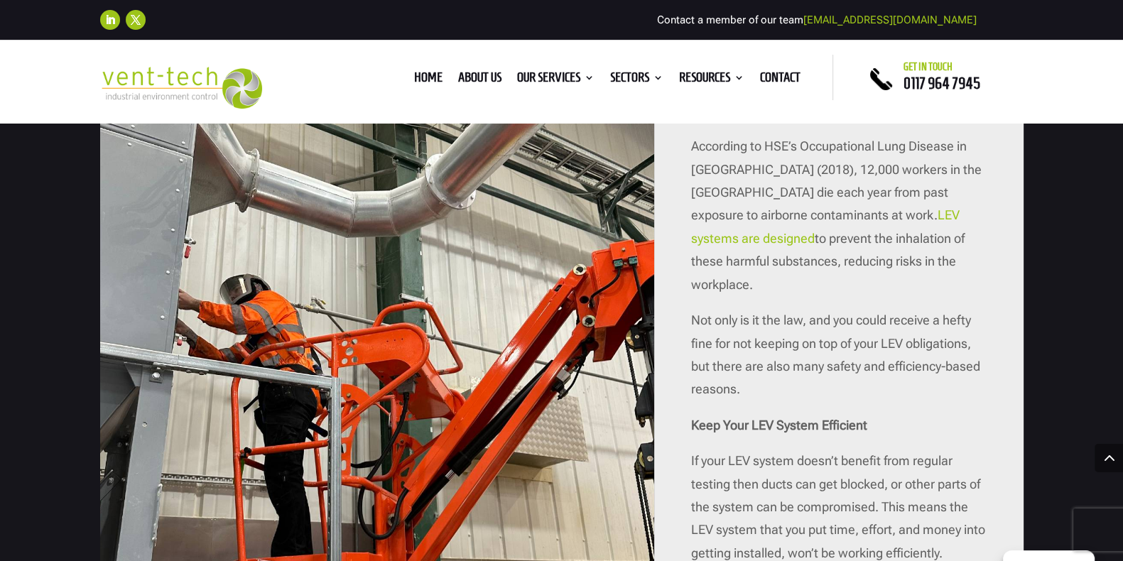
drag, startPoint x: 818, startPoint y: 210, endPoint x: 887, endPoint y: 267, distance: 90.3
click at [887, 267] on p "According to HSE’s Occupational Lung Disease in [GEOGRAPHIC_DATA] (2018), 12,00…" at bounding box center [838, 222] width 295 height 174
copy p "LEV systems are designed to prevent the inhalation of these harmful substances,…"
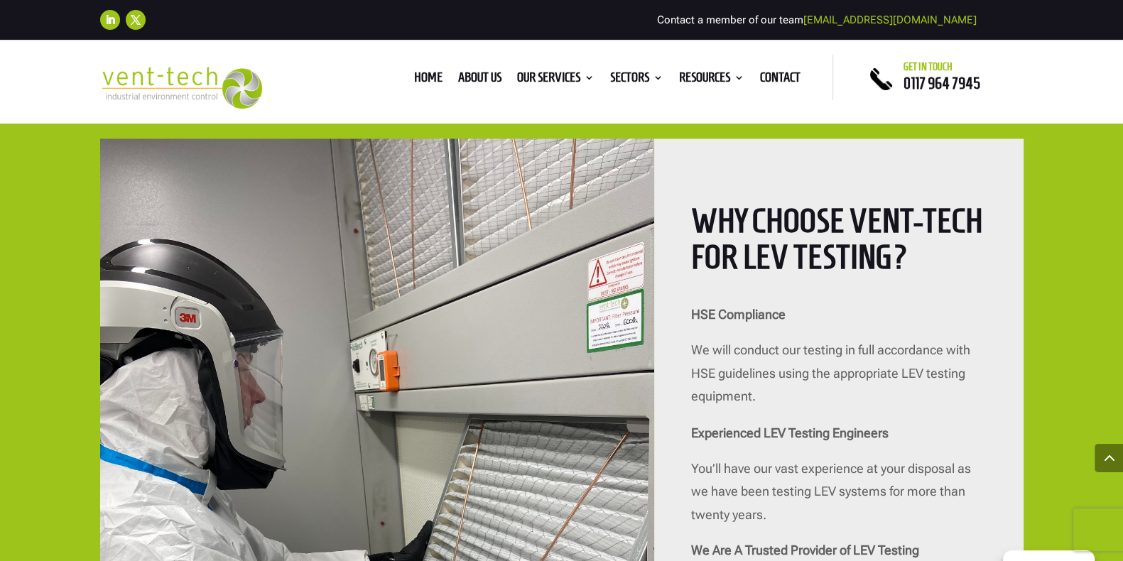
scroll to position [2962, 0]
